Goal: Task Accomplishment & Management: Manage account settings

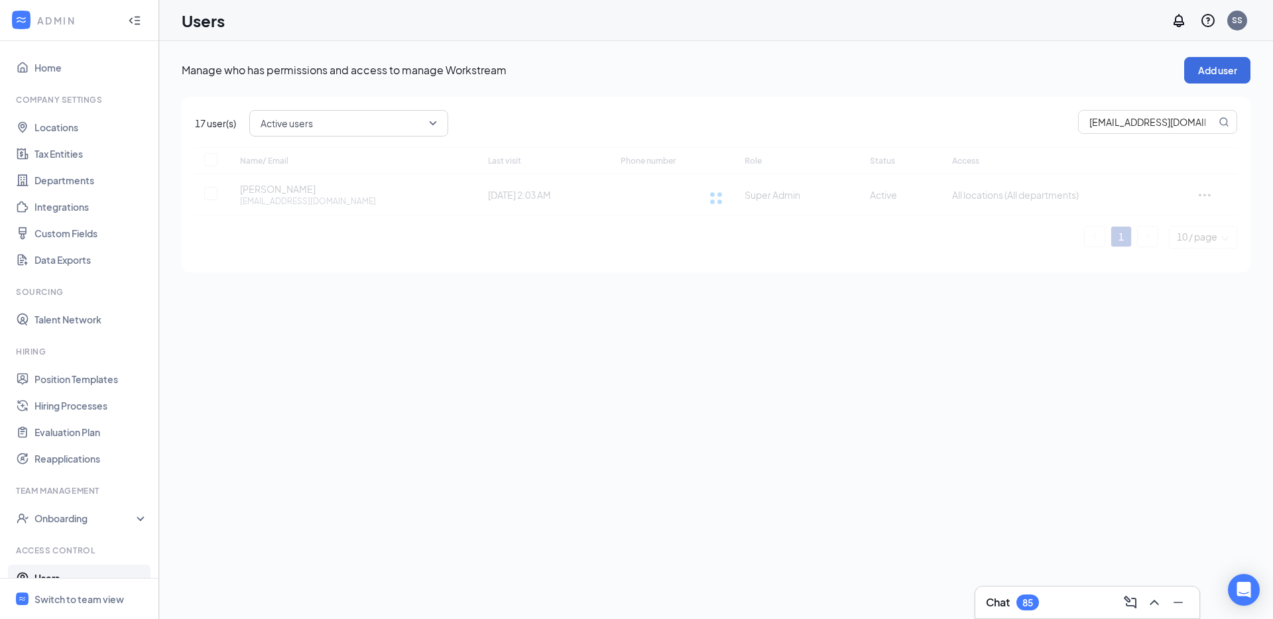
scroll to position [23, 0]
checkbox input "false"
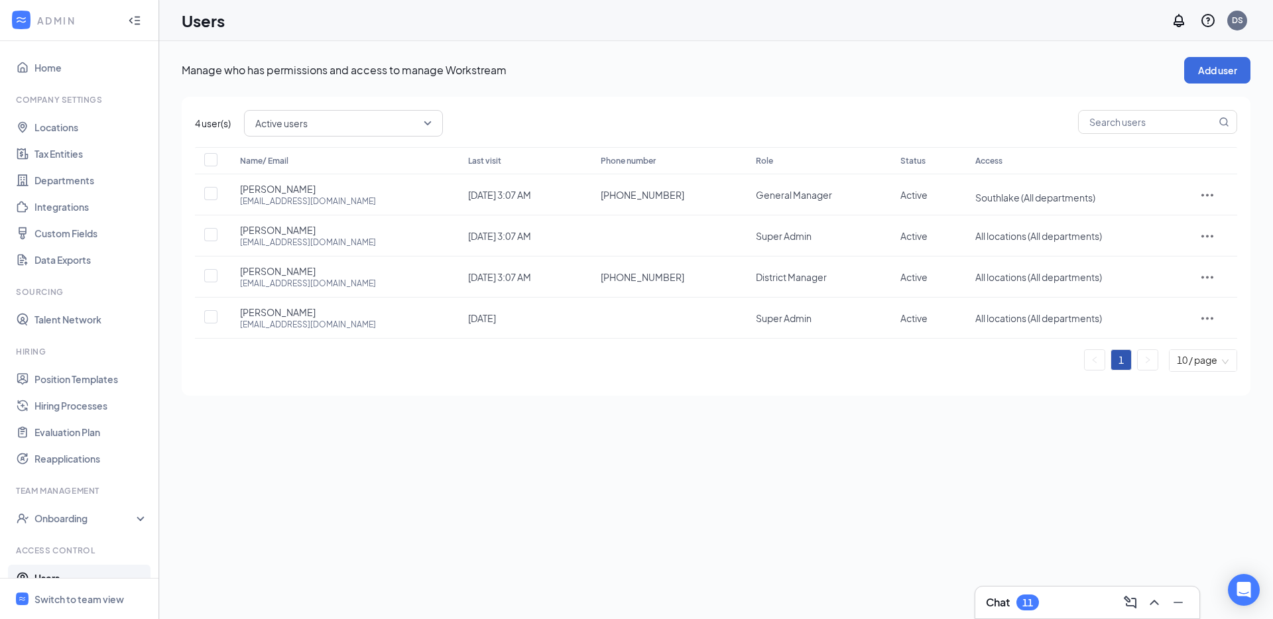
click at [1151, 140] on div "4 user(s) Active users Name/ Email Last visit Phone number Role Status Access A…" at bounding box center [716, 246] width 1069 height 299
click at [1142, 125] on input "text" at bounding box center [1147, 122] width 137 height 23
paste input "natesever22@gmail.com"
type input "natesever22@gmail.com"
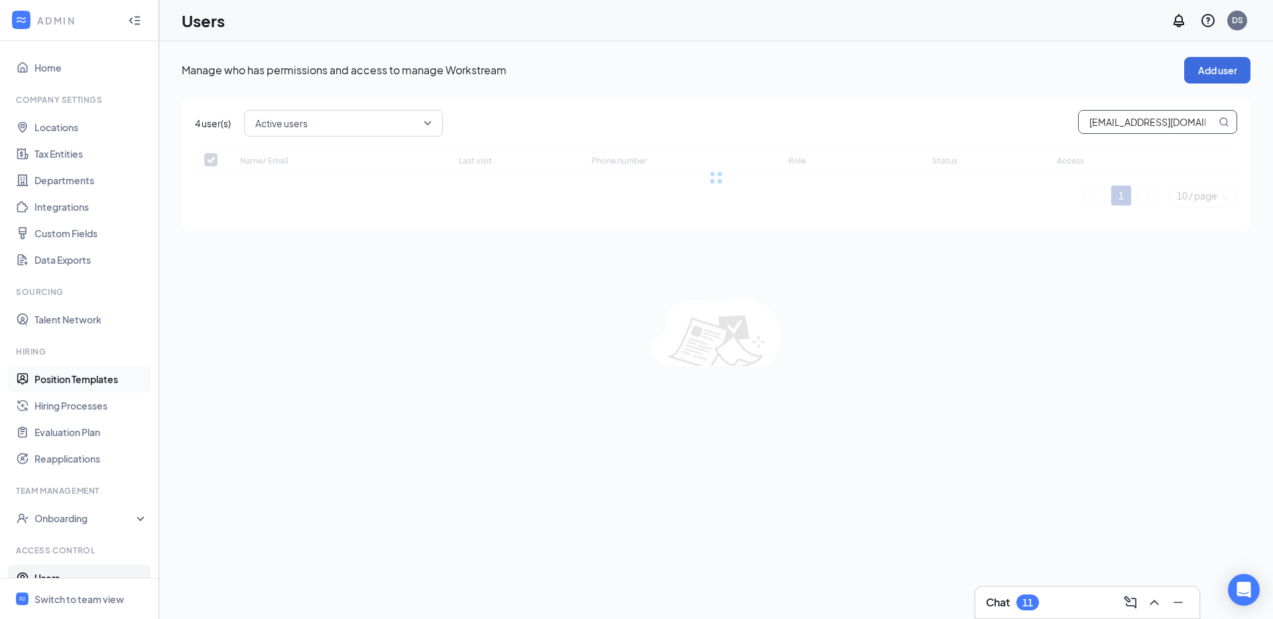
checkbox input "false"
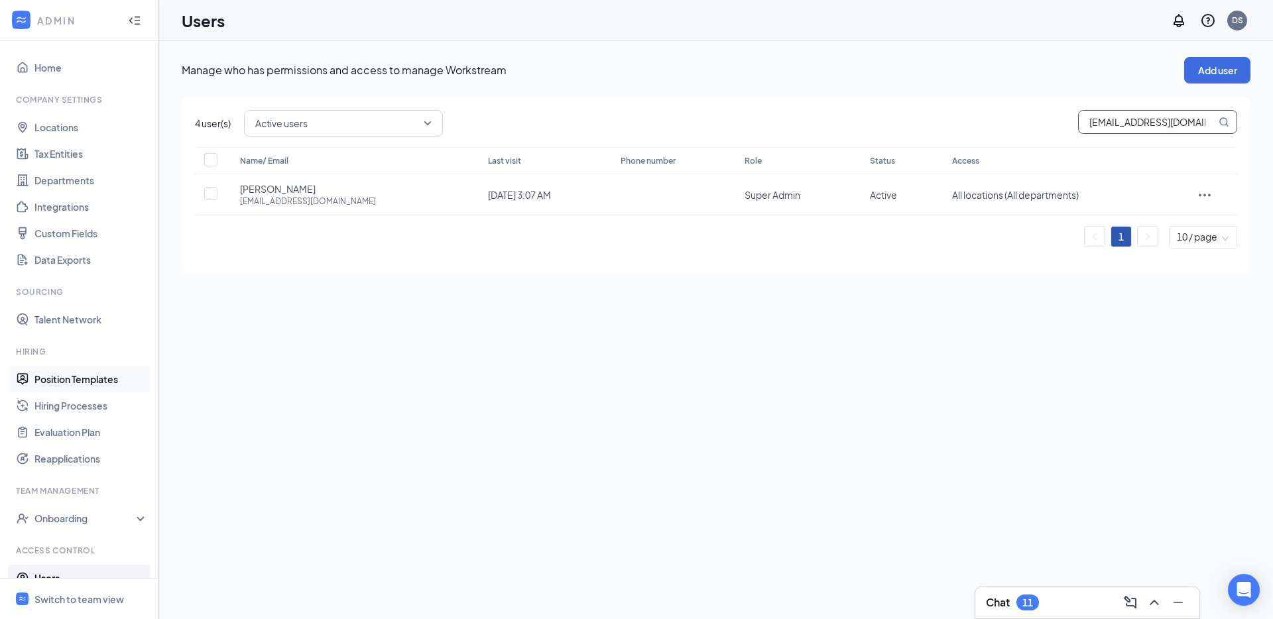
type input "natesever22@gmail.com"
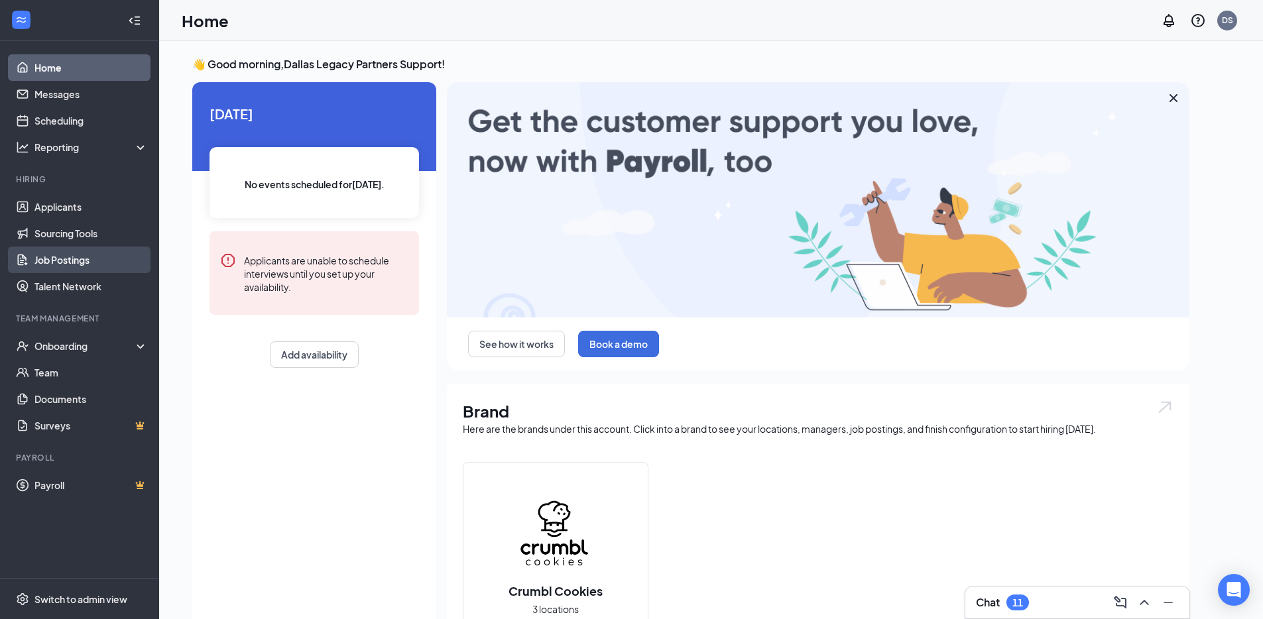
click at [111, 261] on link "Job Postings" at bounding box center [90, 260] width 113 height 27
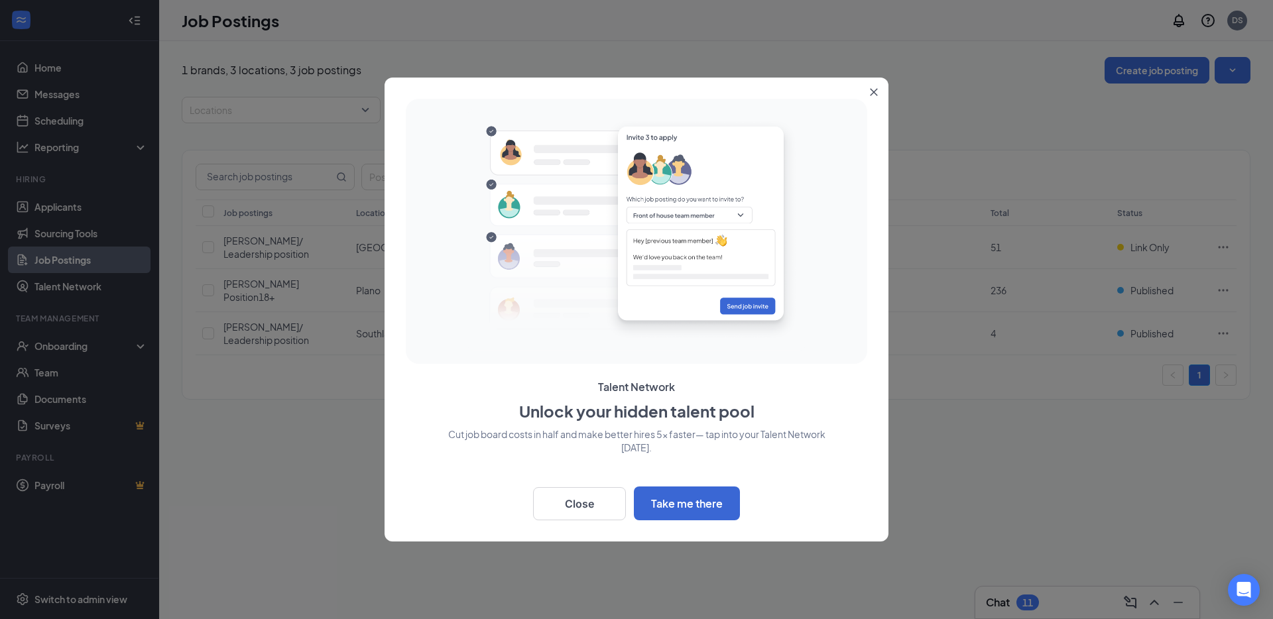
click at [1006, 99] on div at bounding box center [636, 309] width 1273 height 619
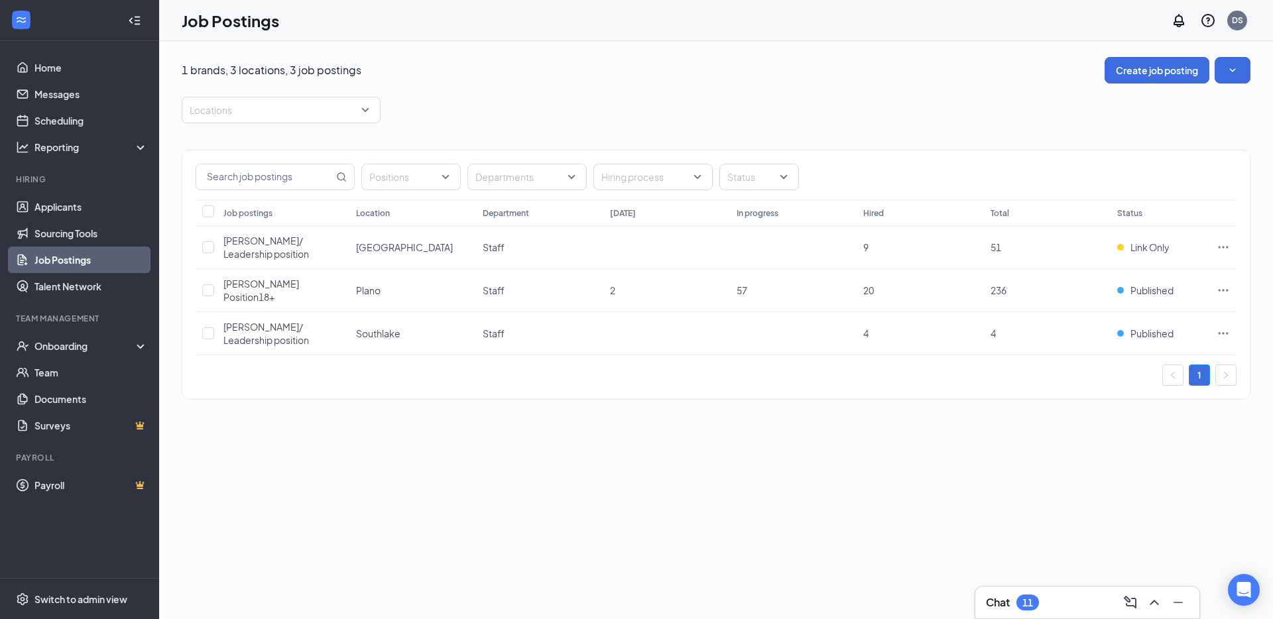
click at [450, 365] on div "1" at bounding box center [716, 375] width 1041 height 21
click at [1224, 312] on td at bounding box center [1223, 333] width 27 height 43
click at [1226, 327] on icon "Ellipses" at bounding box center [1222, 333] width 13 height 13
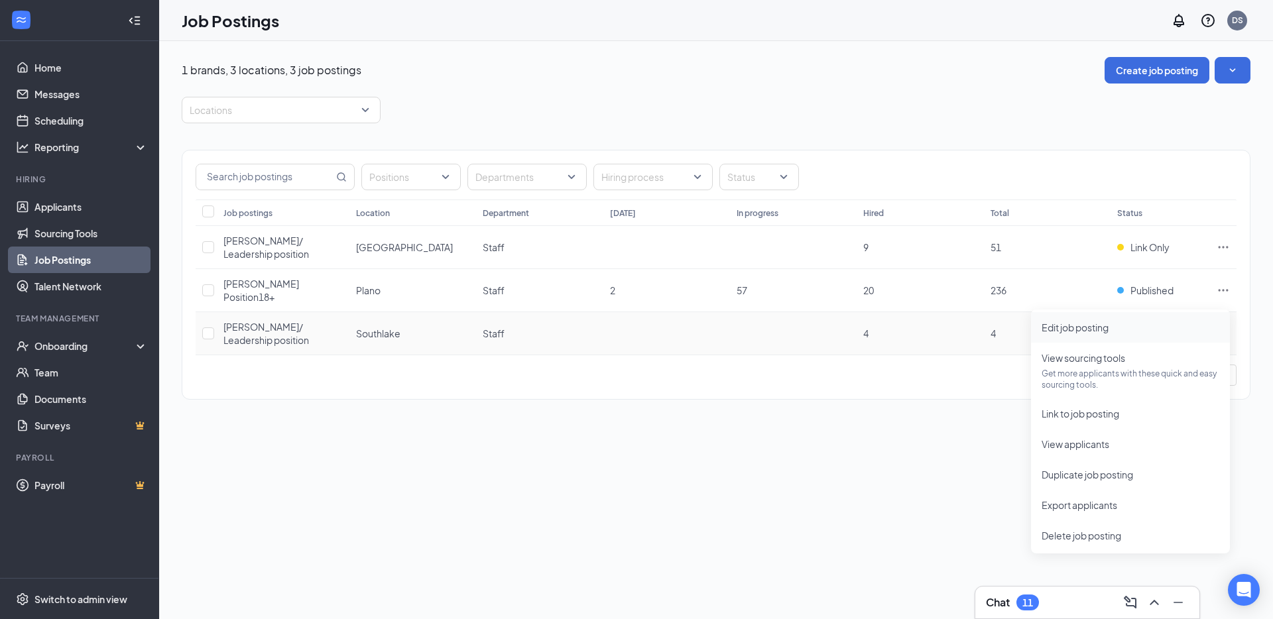
click at [1153, 329] on span "Edit job posting" at bounding box center [1130, 327] width 178 height 15
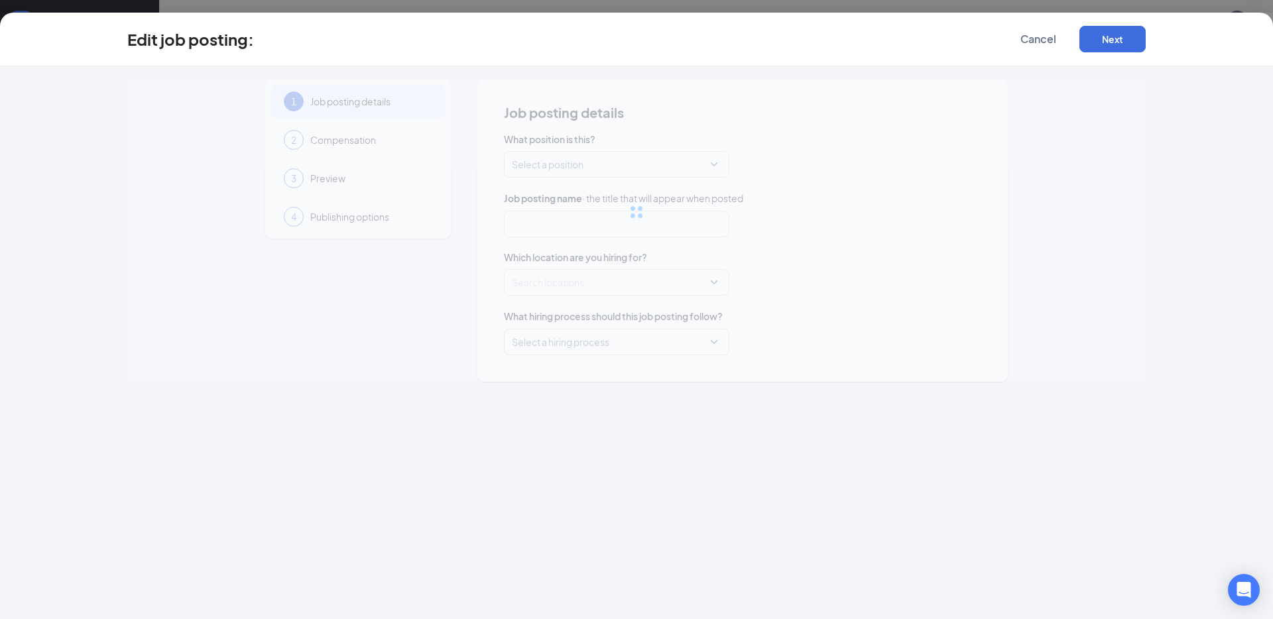
type input "Baker/ Leadership position"
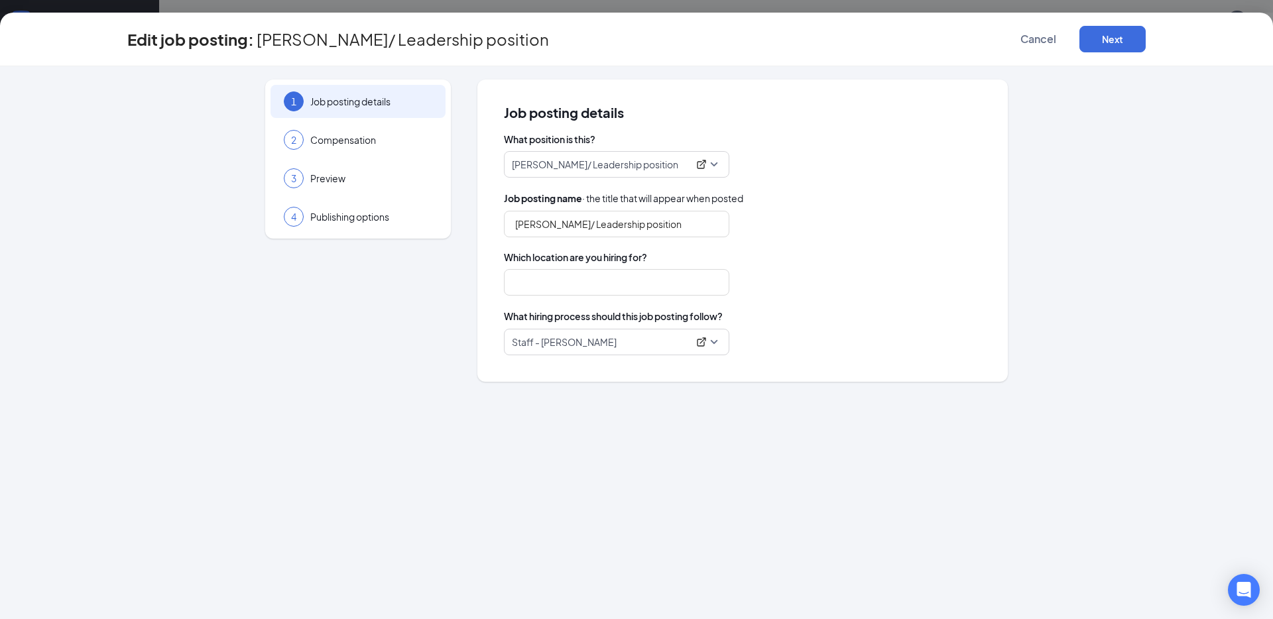
type input "Southlake"
click at [1042, 38] on span "Cancel" at bounding box center [1038, 38] width 36 height 13
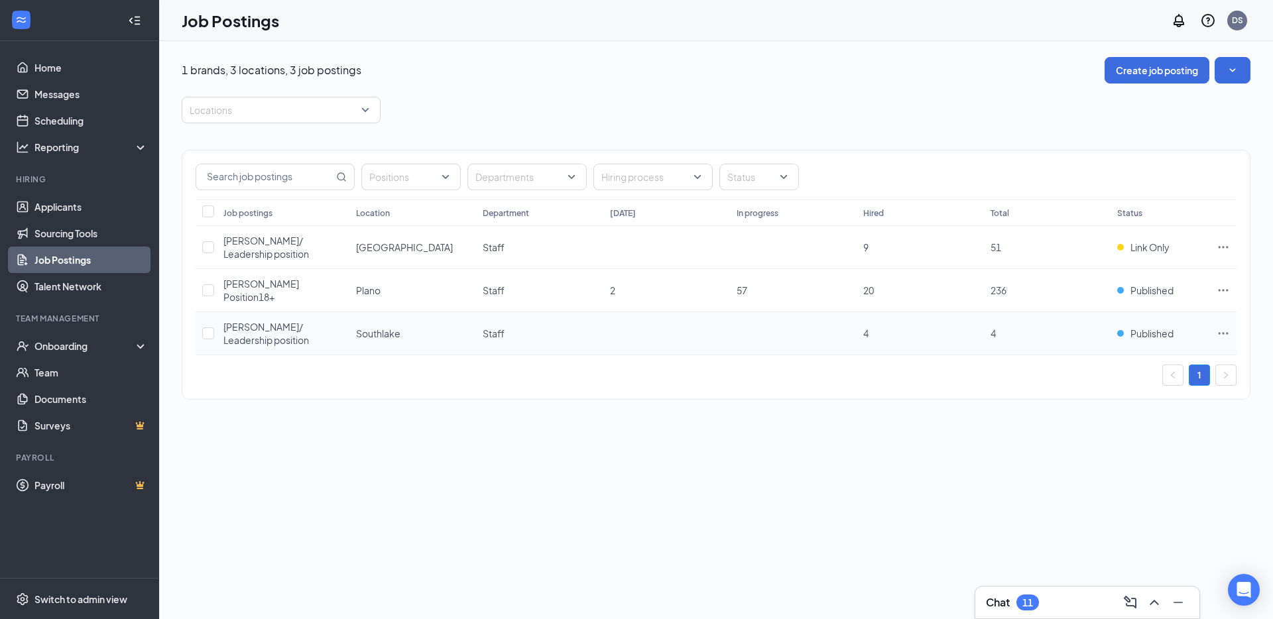
click at [300, 321] on span "Baker/ Leadership position" at bounding box center [266, 333] width 86 height 25
